Goal: Information Seeking & Learning: Understand process/instructions

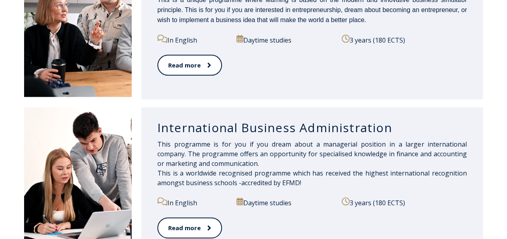
scroll to position [501, 0]
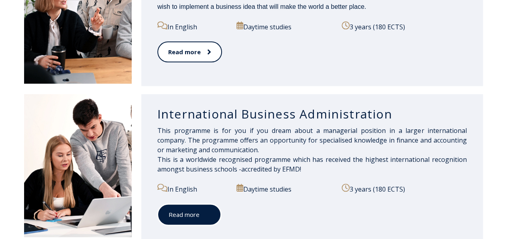
click at [176, 216] on link "Read more" at bounding box center [189, 215] width 64 height 22
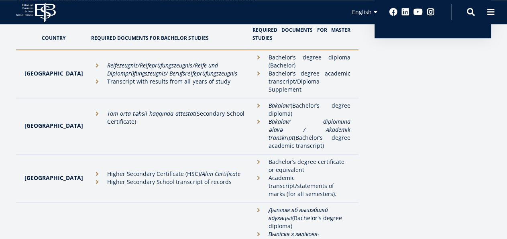
scroll to position [292, 0]
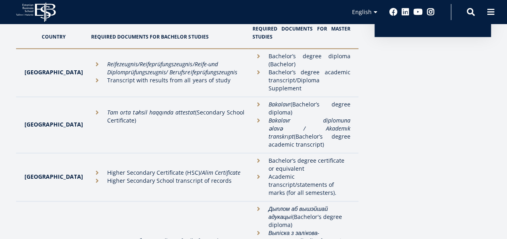
click at [91, 177] on li "Higher Secondary School transcript of records" at bounding box center [167, 181] width 153 height 8
click at [91, 169] on li "Higher Secondary Certificate (HSC)/ Alim Certificate" at bounding box center [167, 173] width 153 height 8
click at [94, 169] on li "Higher Secondary Certificate (HSC)/ Alim Certificate" at bounding box center [167, 173] width 153 height 8
click at [252, 173] on li "Academic transcript/statements of marks (for all semesters)." at bounding box center [301, 185] width 98 height 24
click at [252, 157] on li "Bachelor’s degree certificate or equivalent" at bounding box center [301, 165] width 98 height 16
